Goal: Transaction & Acquisition: Subscribe to service/newsletter

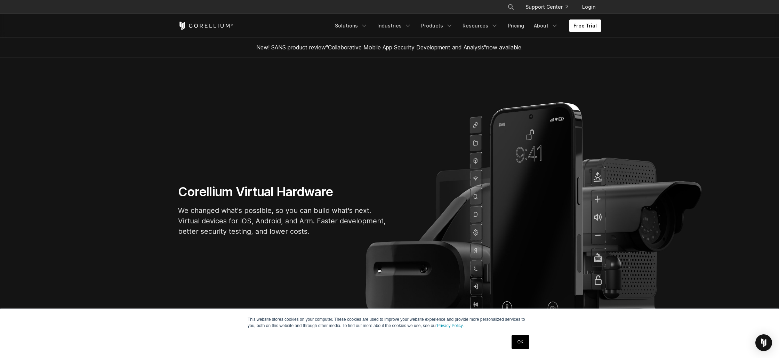
click at [587, 26] on link "Free Trial" at bounding box center [585, 25] width 32 height 13
